Goal: Navigation & Orientation: Understand site structure

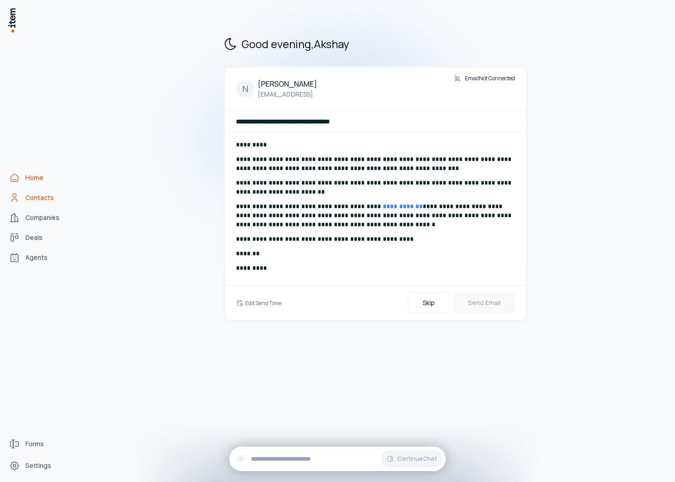
click at [32, 195] on span "Contacts" at bounding box center [39, 197] width 29 height 9
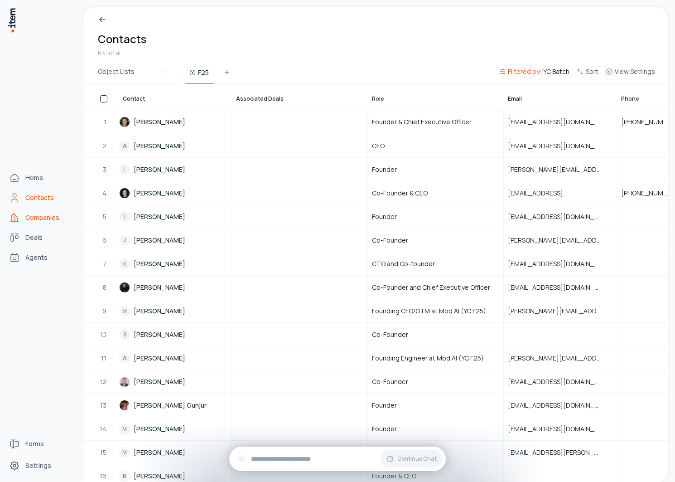
click at [22, 211] on link "Companies" at bounding box center [39, 217] width 69 height 18
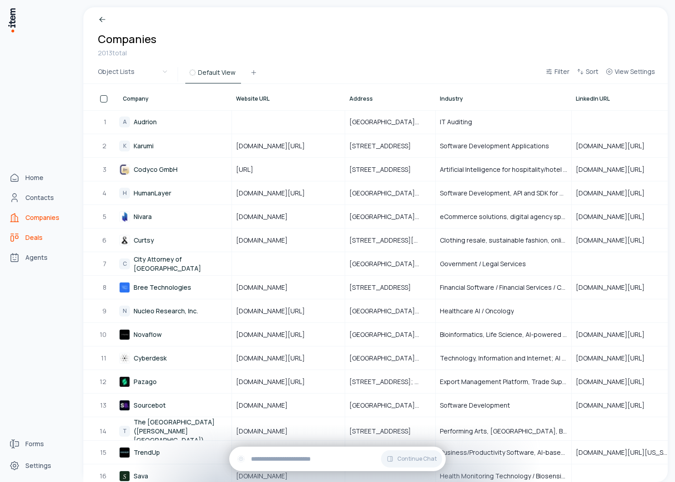
click at [17, 236] on icon "deals" at bounding box center [14, 237] width 11 height 11
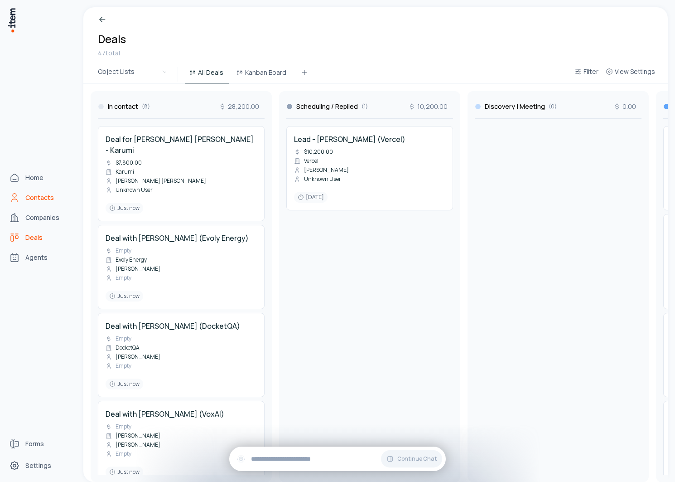
click at [20, 197] on link "Contacts" at bounding box center [39, 197] width 69 height 18
